Goal: Information Seeking & Learning: Learn about a topic

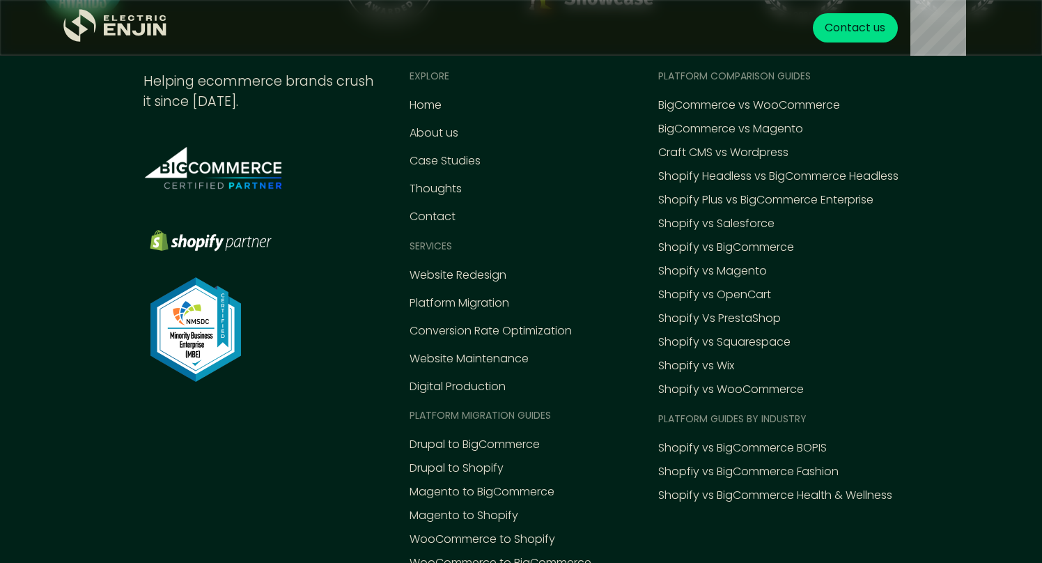
scroll to position [6440, 0]
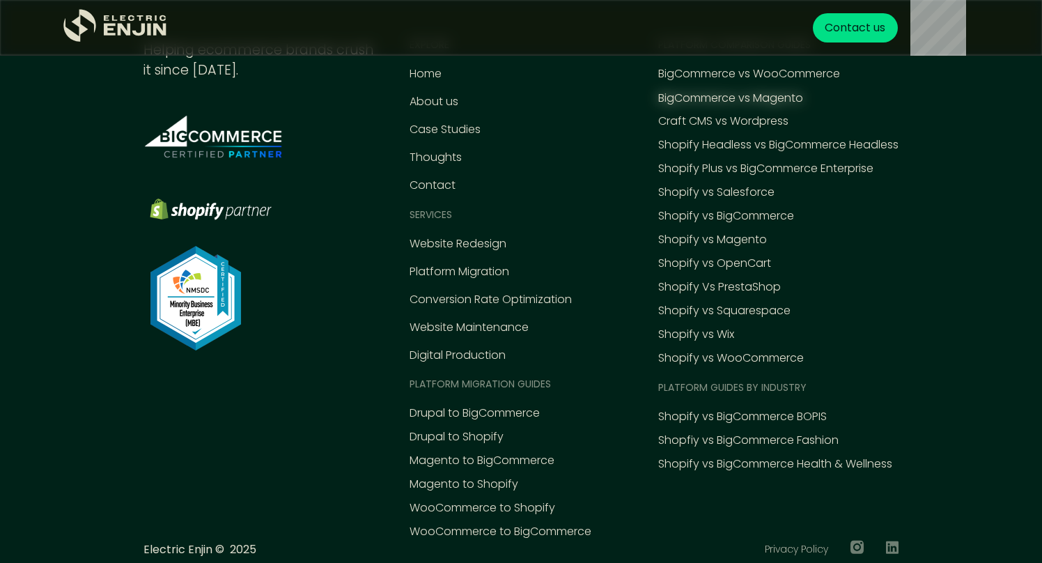
click at [686, 90] on div "BigCommerce vs Magento" at bounding box center [730, 98] width 145 height 17
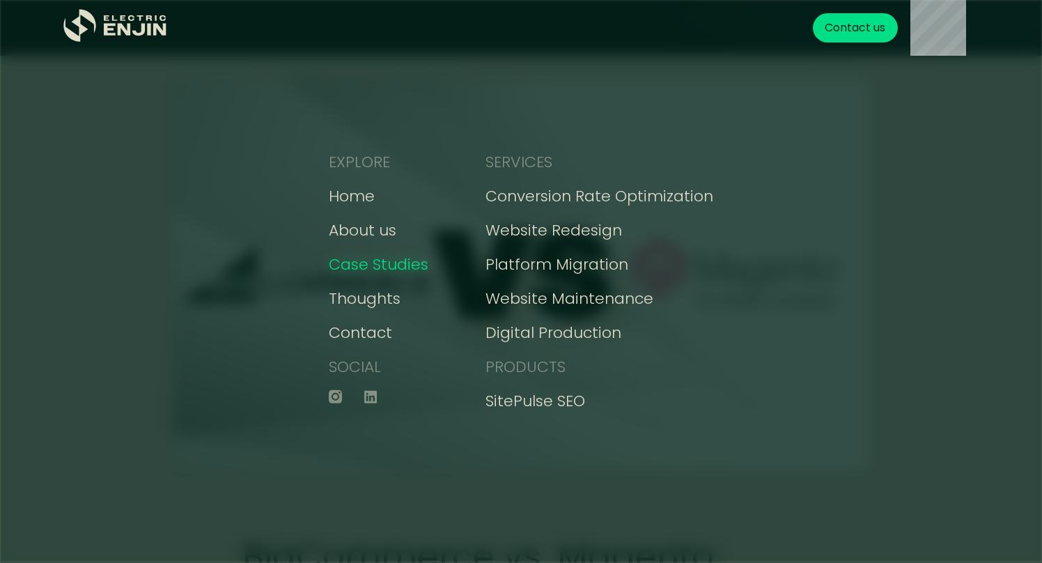
click at [364, 265] on div "Case Studies" at bounding box center [379, 264] width 100 height 23
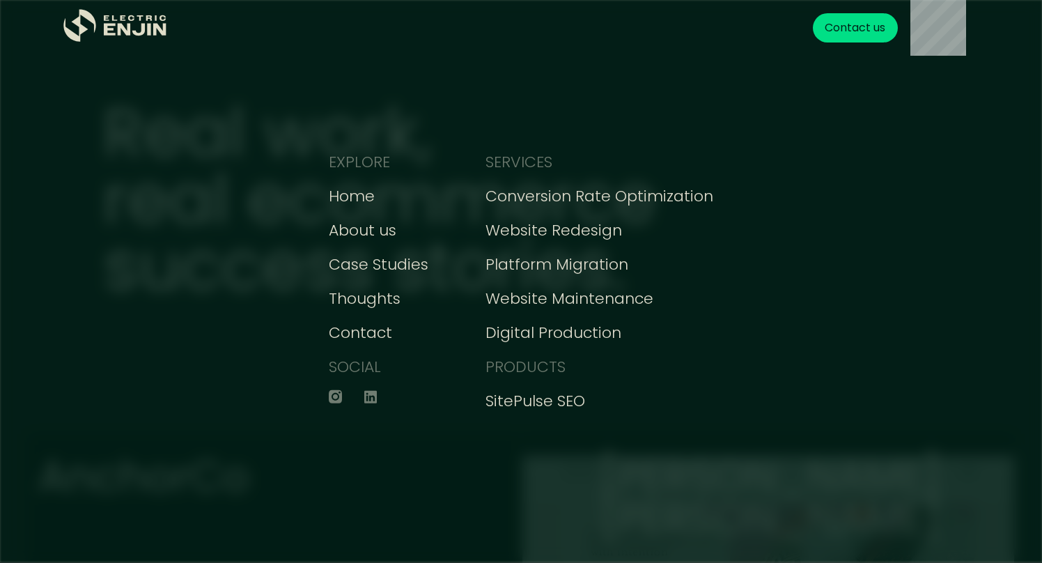
scroll to position [36, 0]
click at [552, 373] on div "PRODUCTS" at bounding box center [525, 366] width 80 height 23
